Goal: Use online tool/utility: Utilize a website feature to perform a specific function

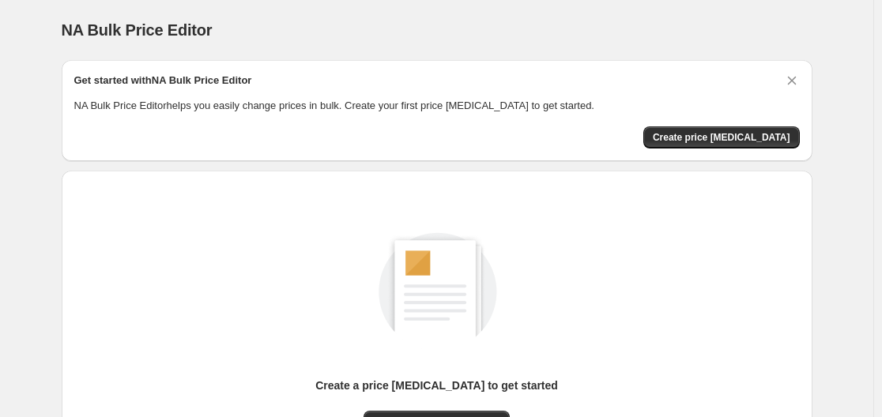
scroll to position [175, 0]
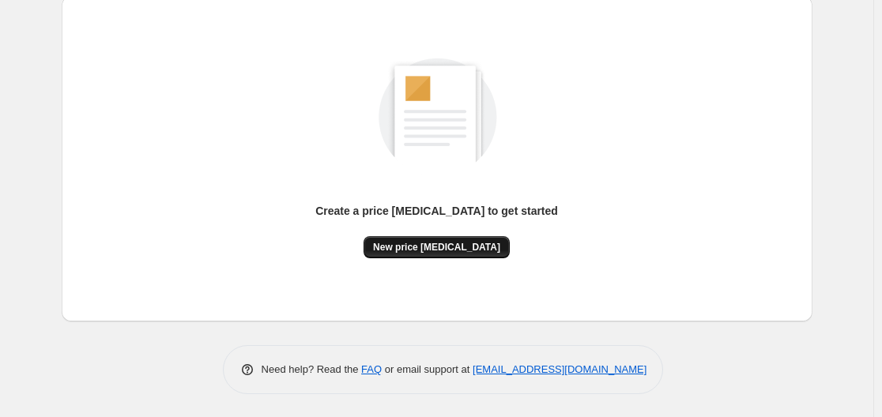
click at [427, 239] on button "New price [MEDICAL_DATA]" at bounding box center [437, 247] width 146 height 22
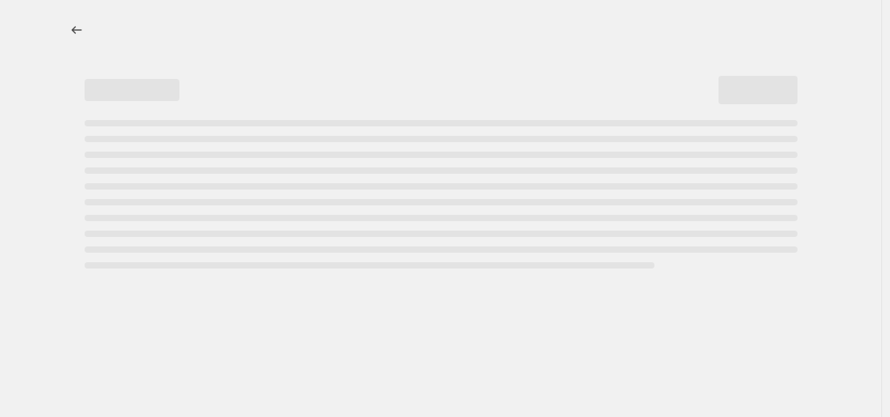
select select "percentage"
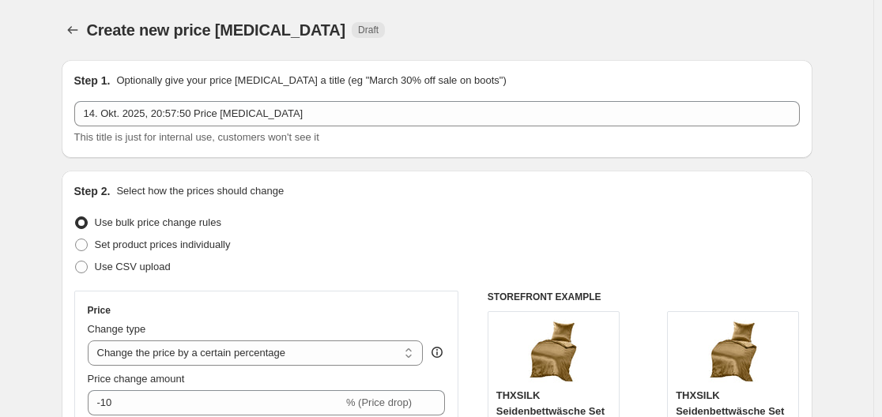
scroll to position [158, 0]
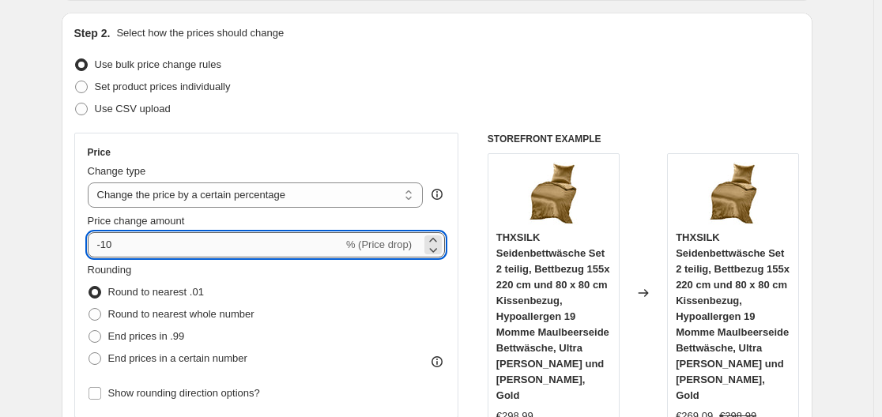
drag, startPoint x: 107, startPoint y: 246, endPoint x: 143, endPoint y: 243, distance: 36.5
click at [143, 243] on input "-10" at bounding box center [215, 244] width 255 height 25
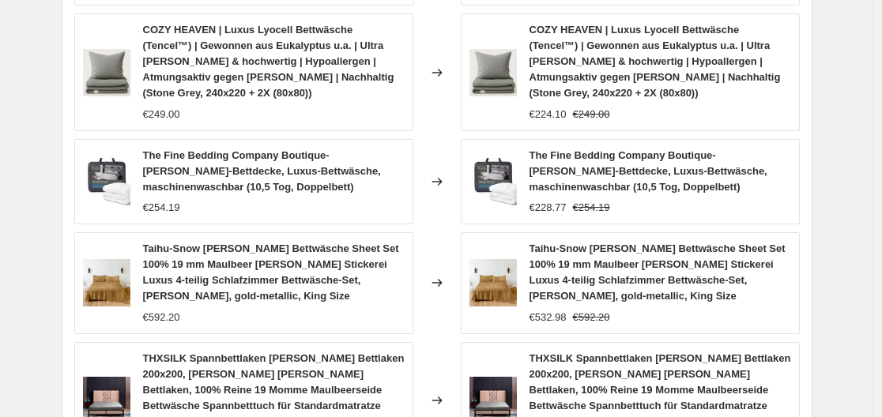
scroll to position [1331, 0]
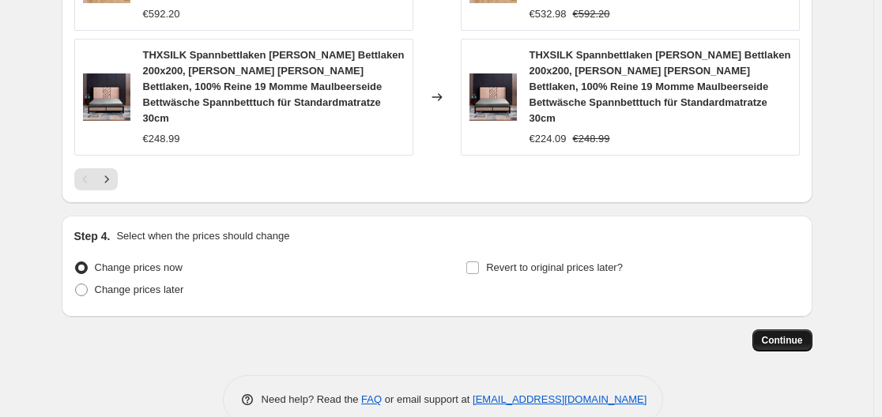
type input "-30"
click at [790, 334] on span "Continue" at bounding box center [782, 340] width 41 height 13
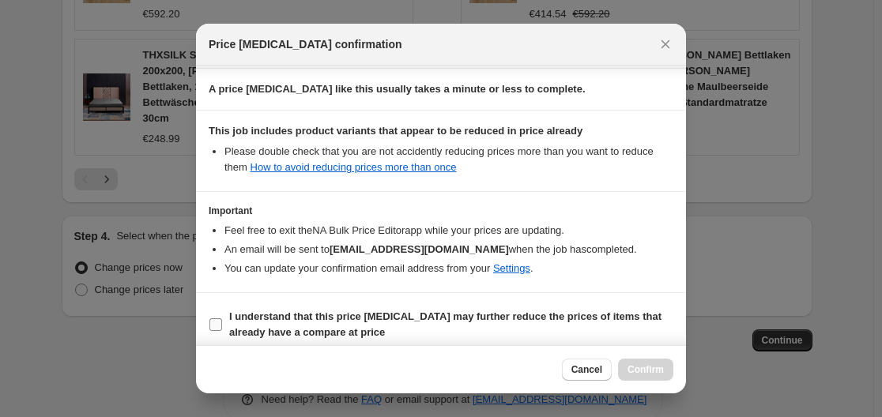
scroll to position [248, 0]
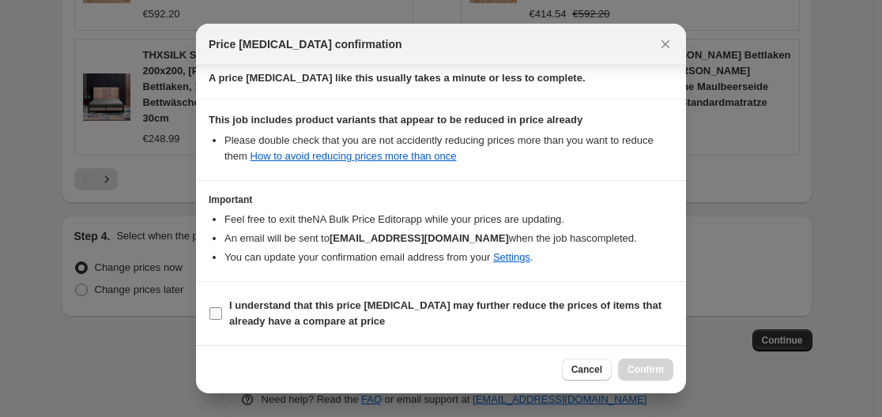
click at [211, 317] on input "I understand that this price [MEDICAL_DATA] may further reduce the prices of it…" at bounding box center [215, 313] width 13 height 13
checkbox input "true"
click at [658, 375] on span "Confirm" at bounding box center [646, 370] width 36 height 13
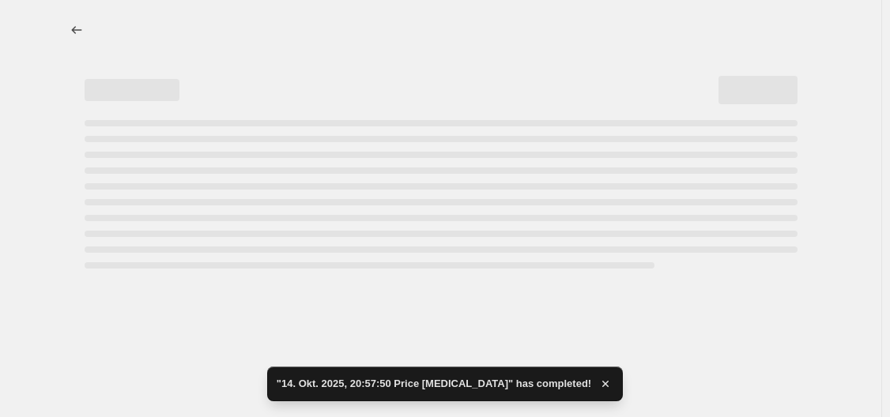
select select "percentage"
